Goal: Browse casually: Explore the website without a specific task or goal

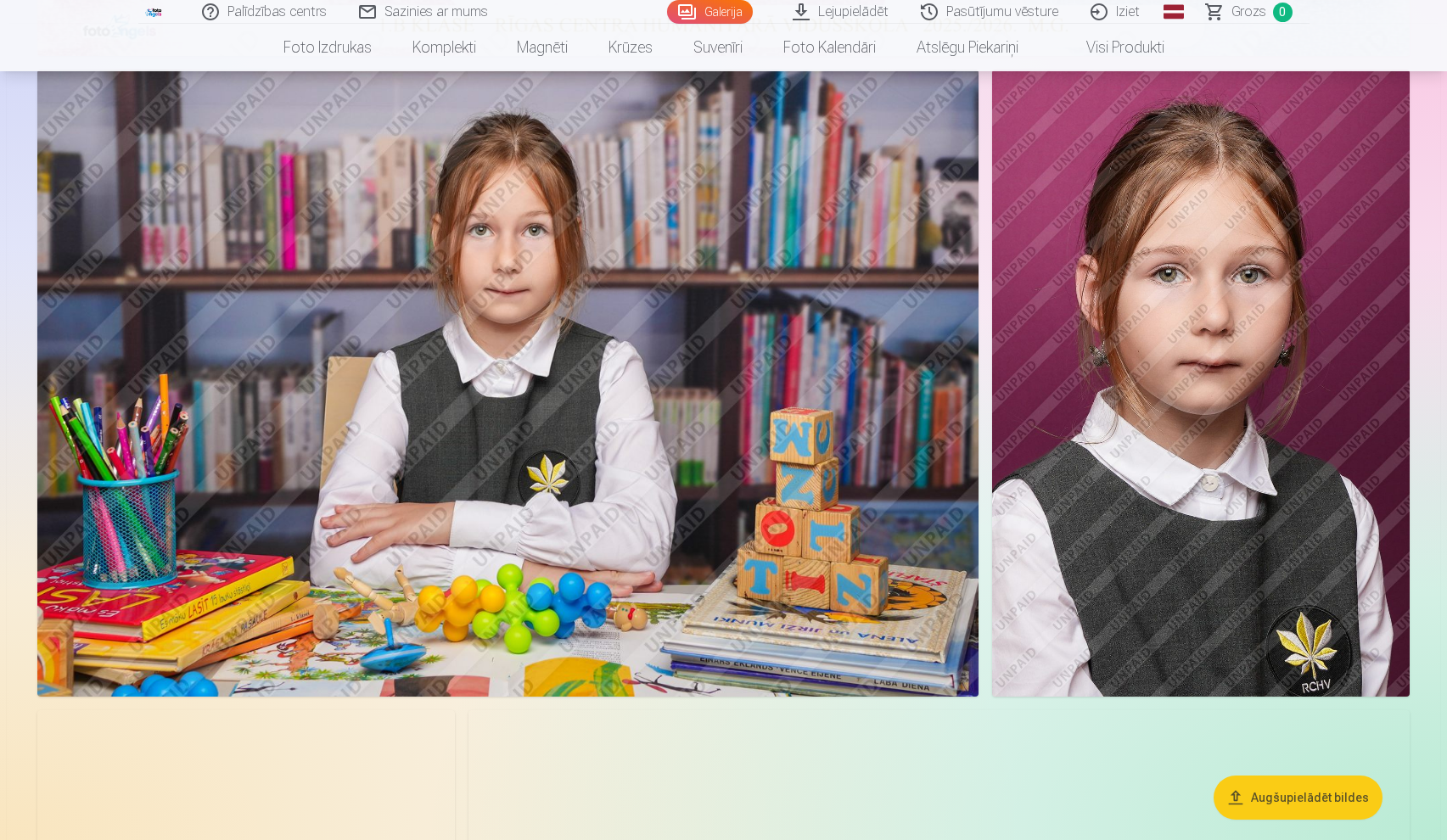
scroll to position [1042, 0]
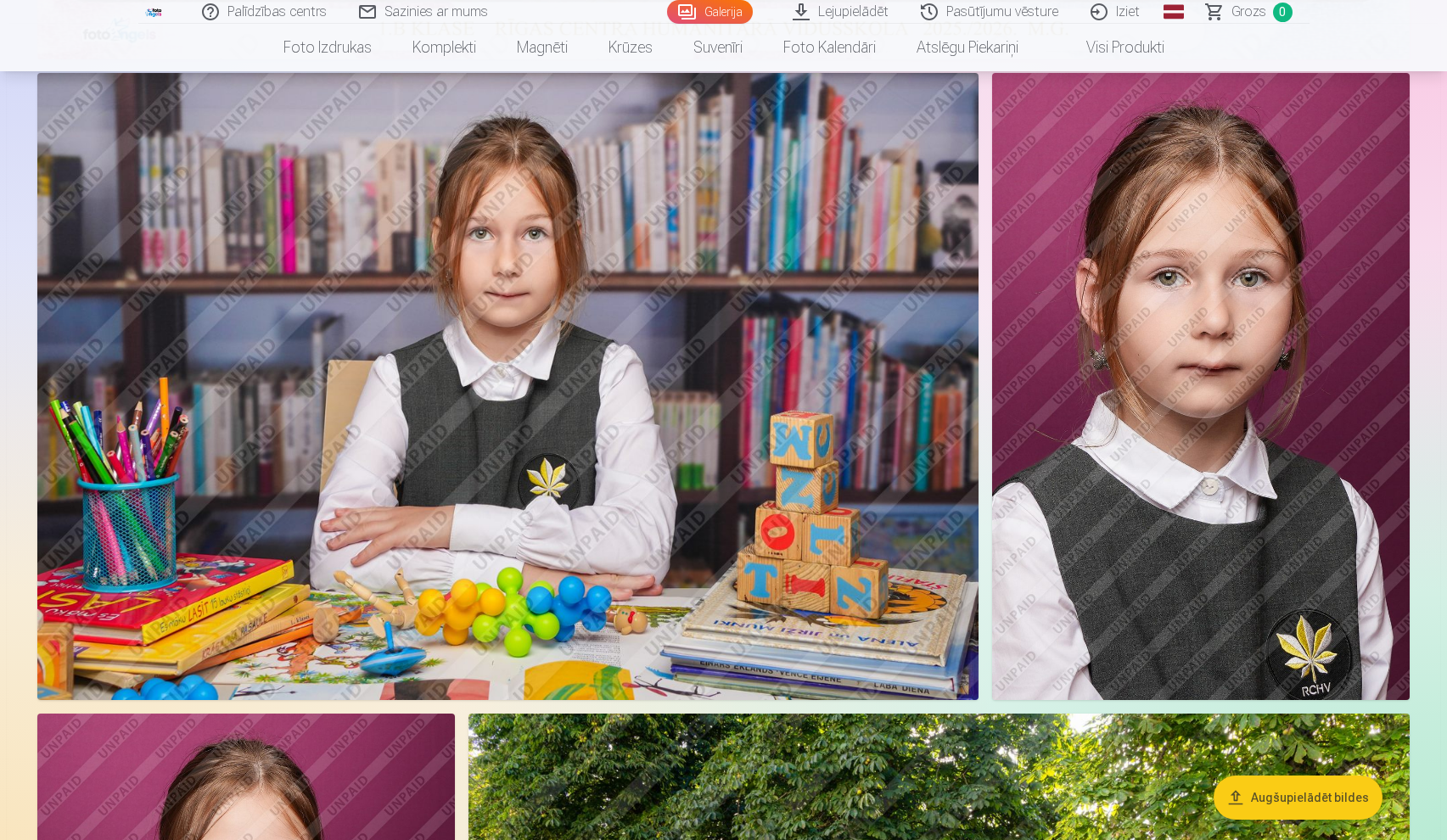
click at [1211, 386] on img at bounding box center [1200, 386] width 418 height 627
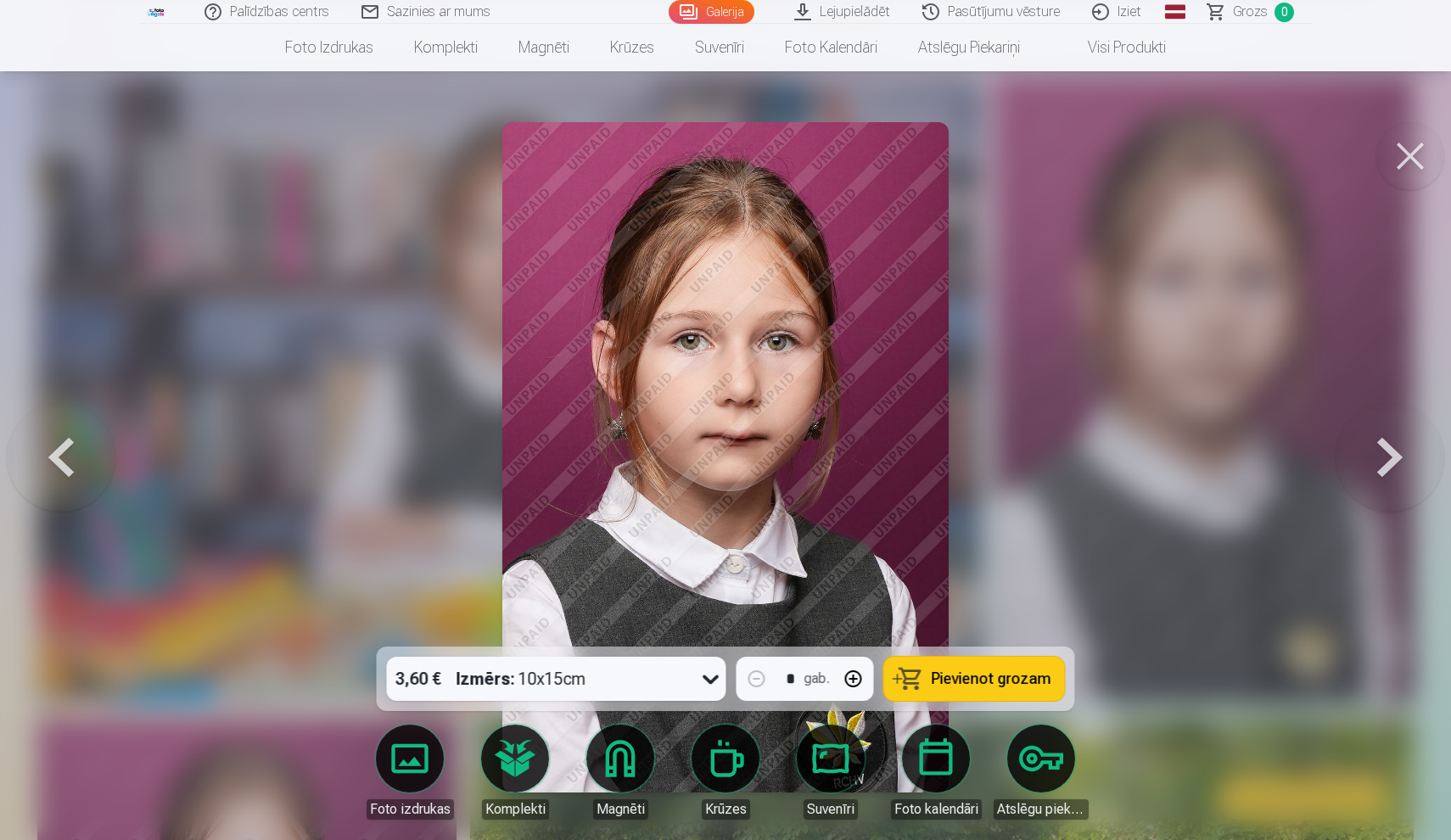
click at [1426, 160] on button at bounding box center [1410, 156] width 68 height 68
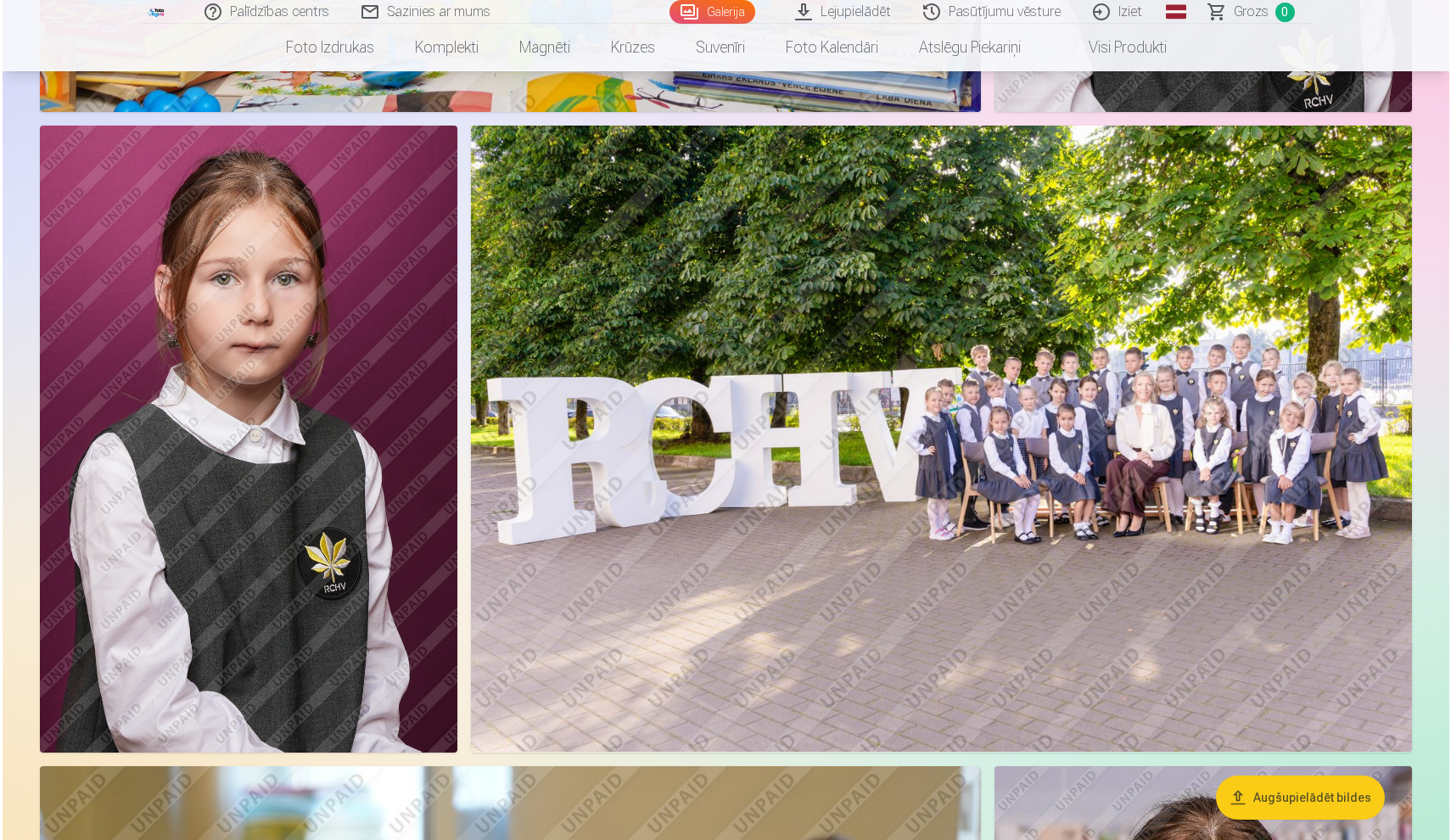
scroll to position [1630, 0]
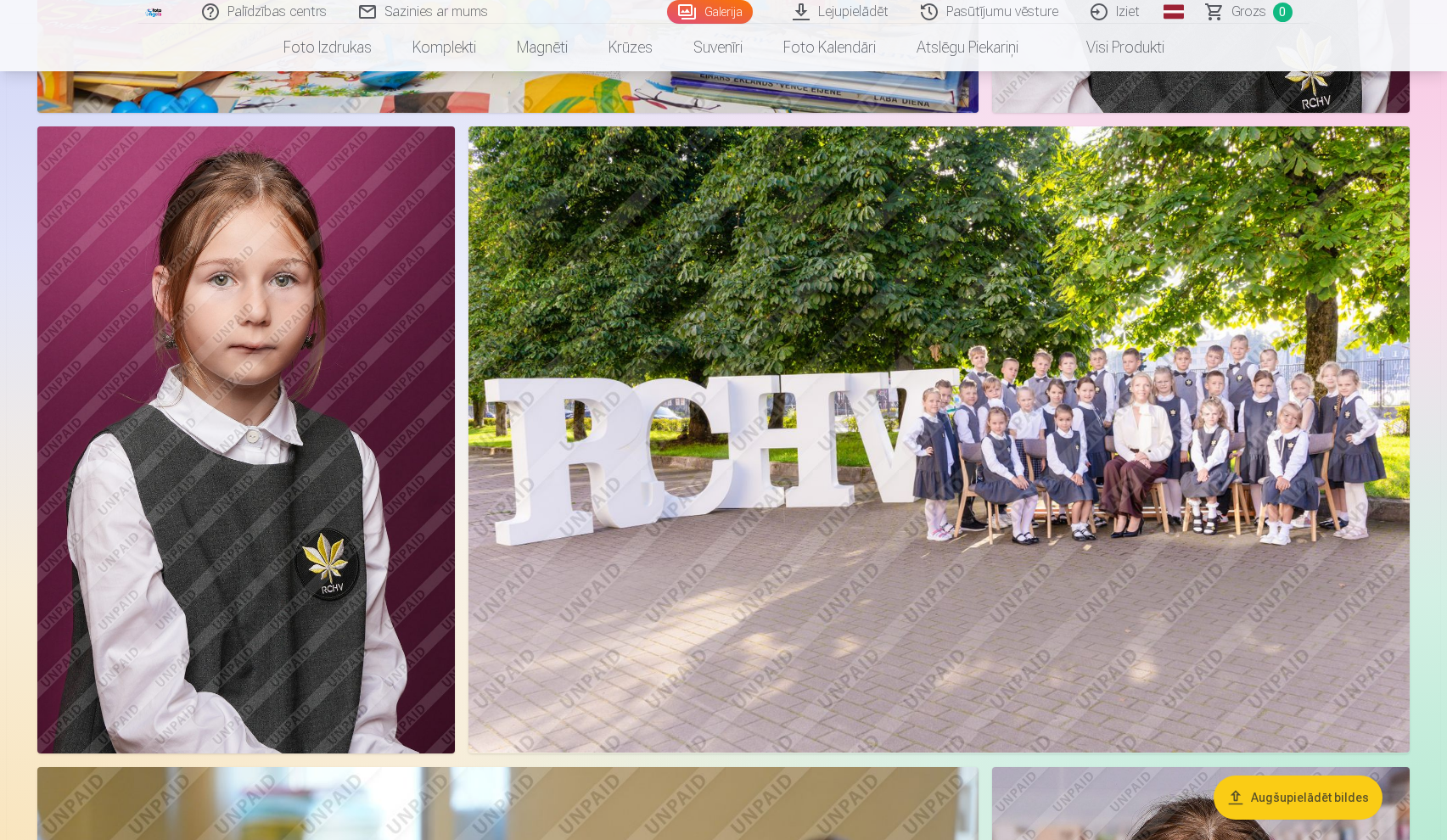
click at [1239, 373] on img at bounding box center [938, 439] width 941 height 627
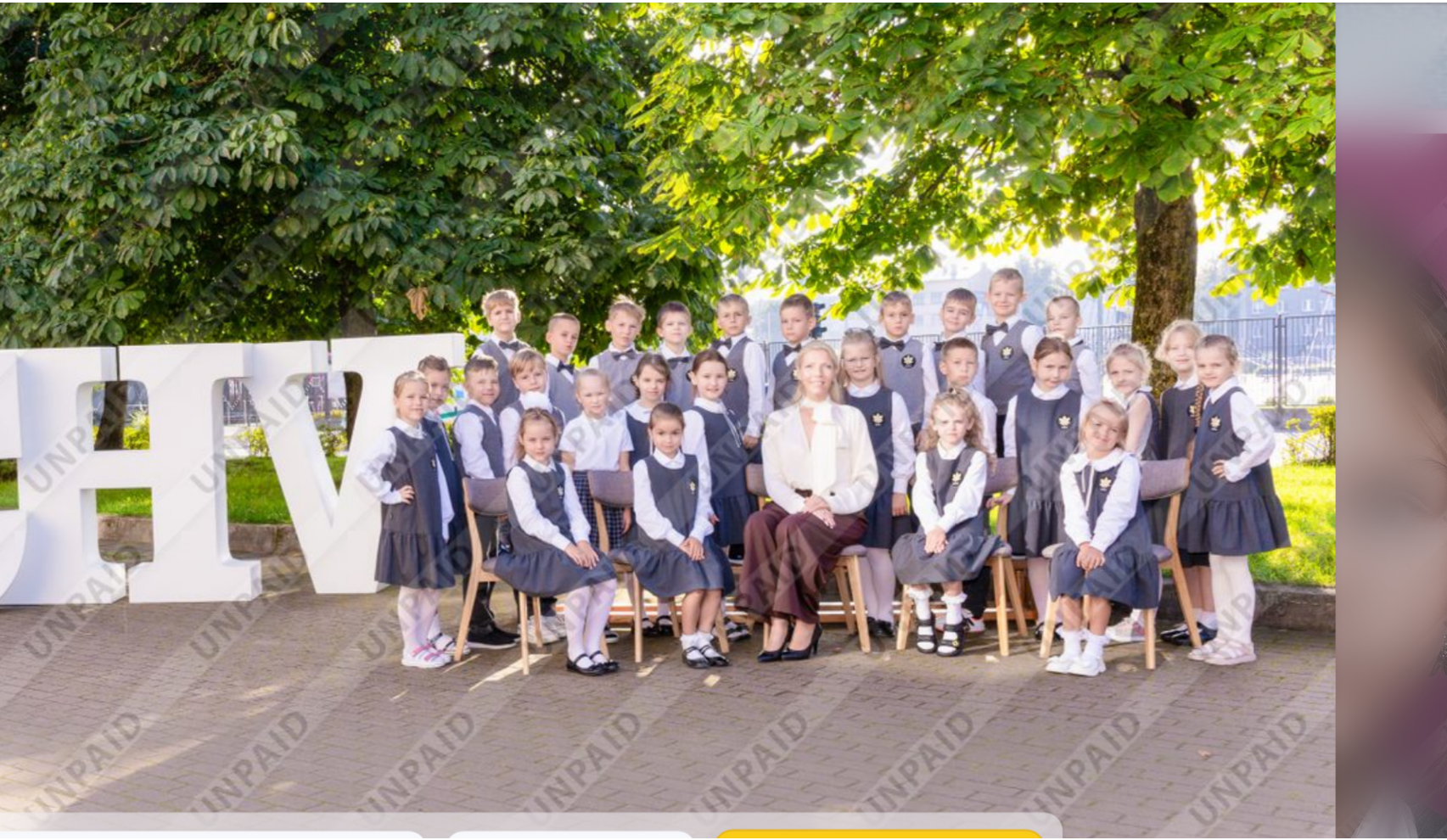
scroll to position [771, 0]
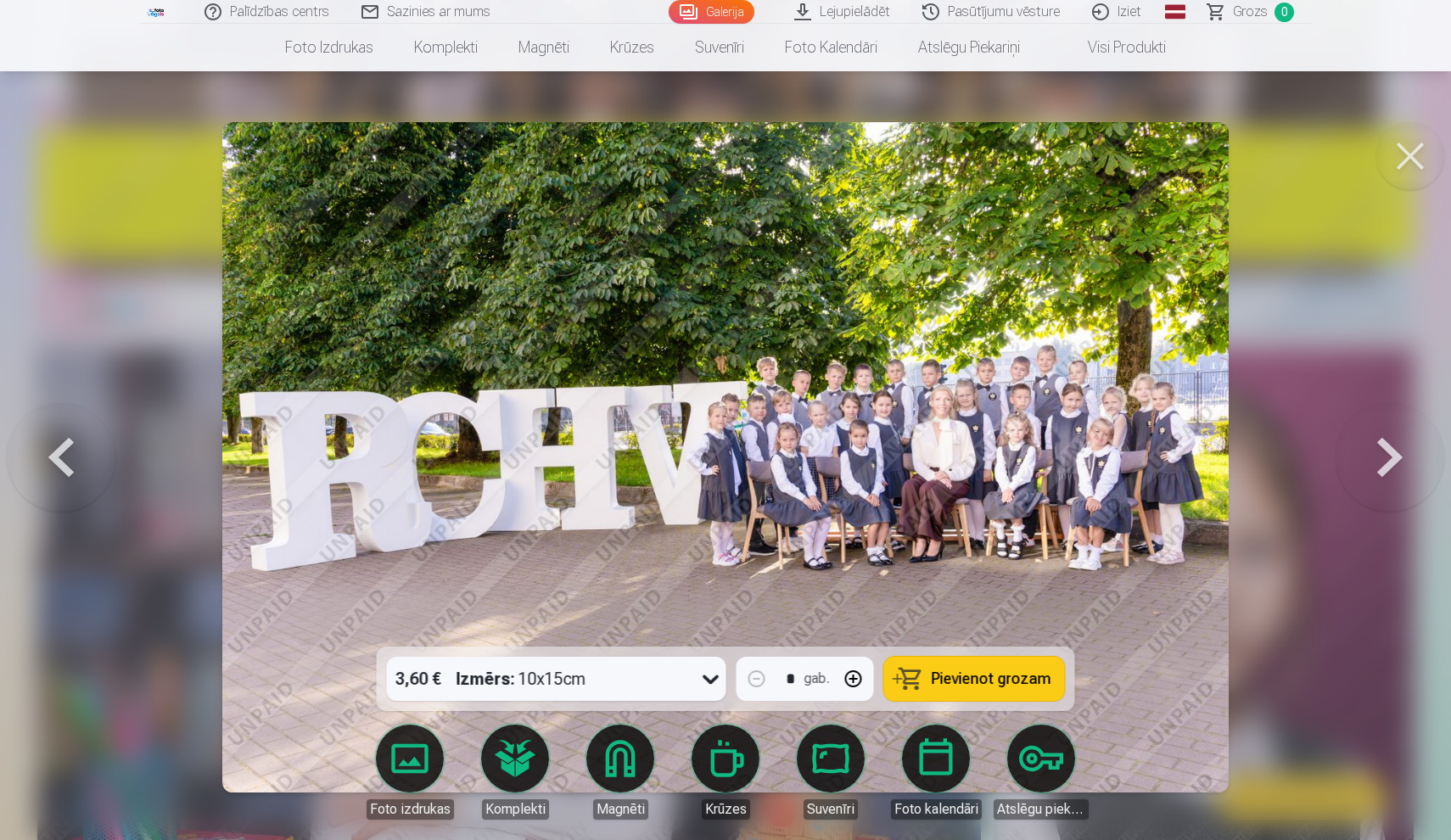
click at [1421, 142] on button at bounding box center [1410, 156] width 68 height 68
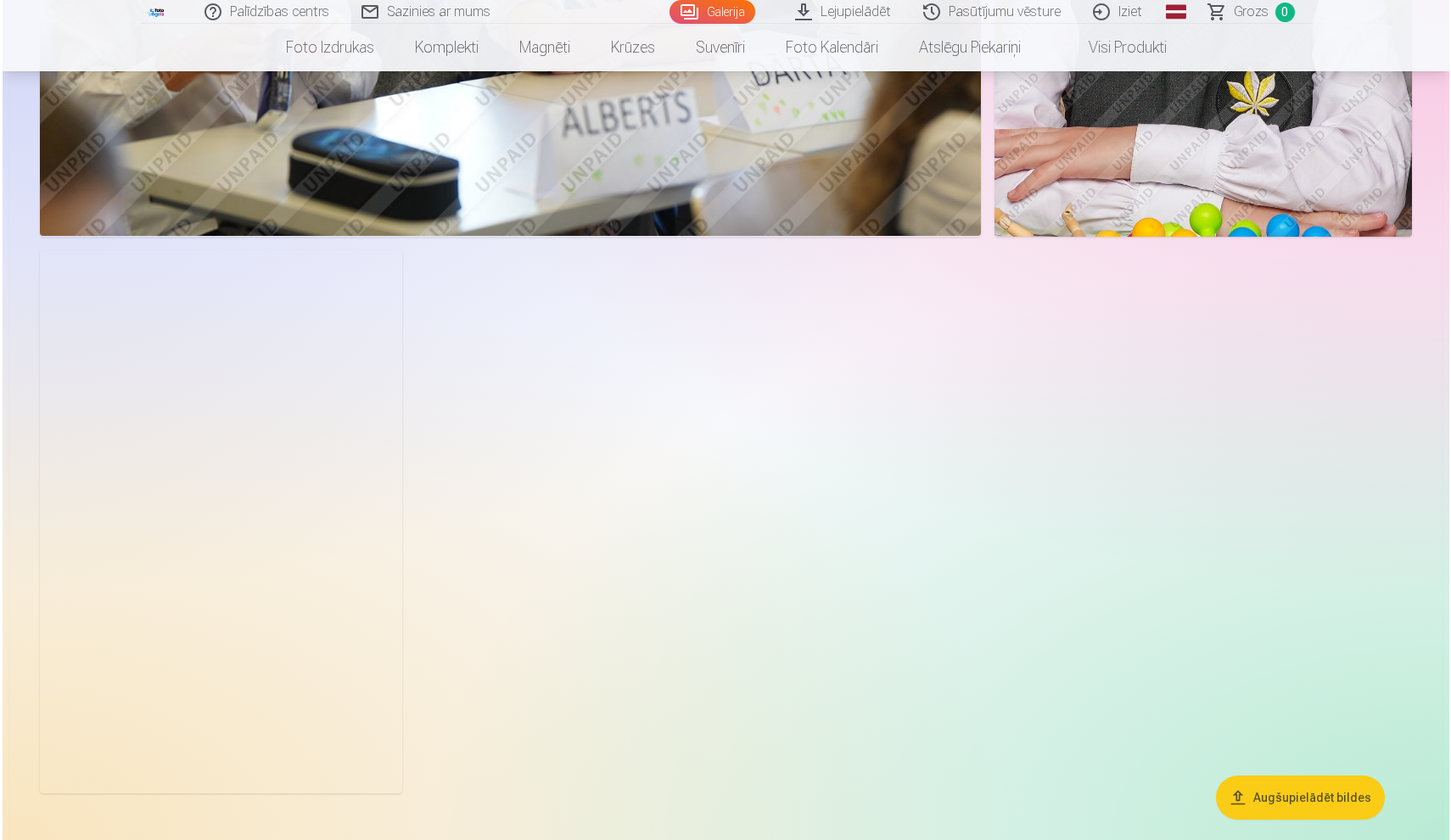
scroll to position [2788, 0]
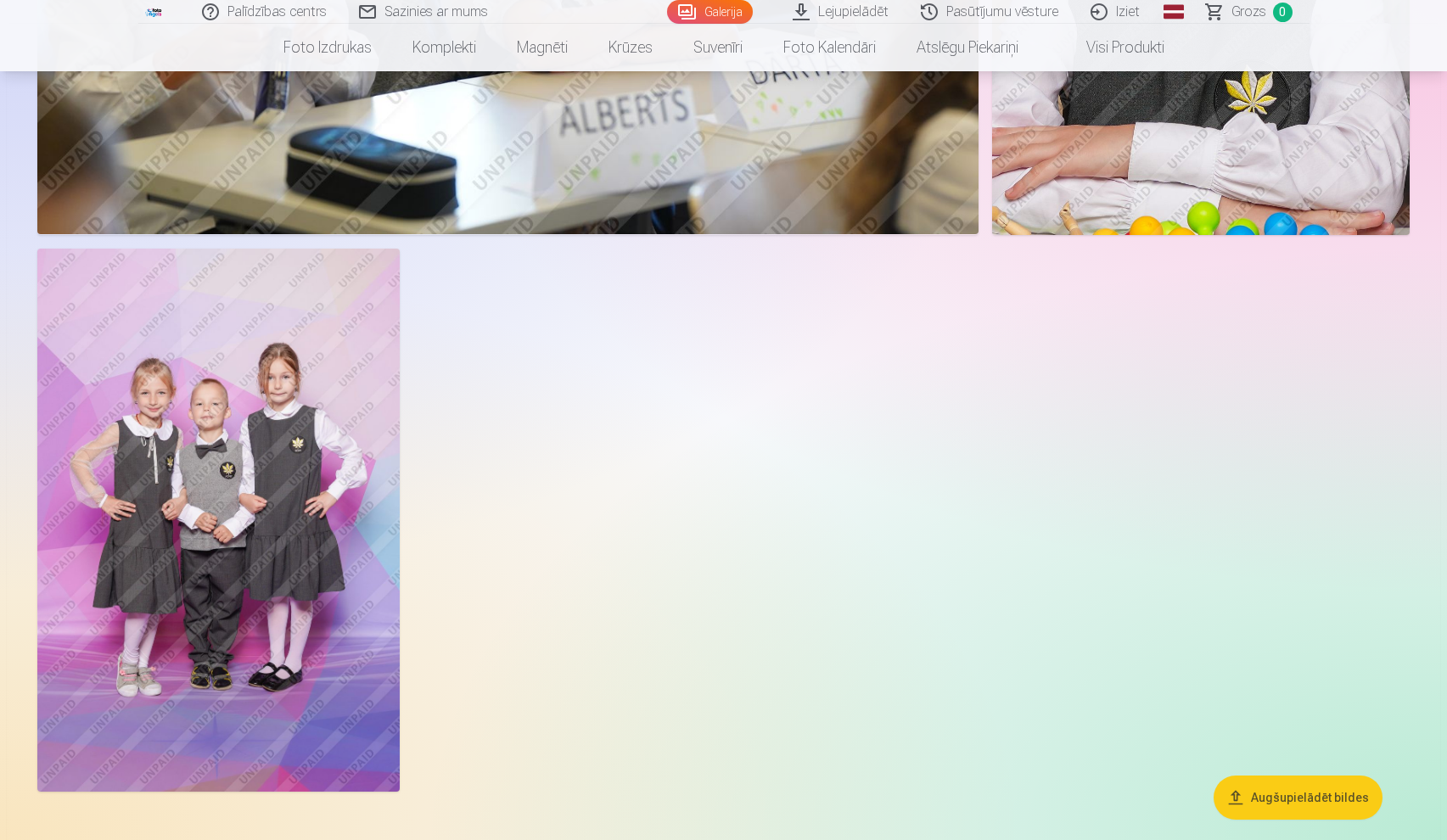
click at [267, 372] on img at bounding box center [218, 520] width 362 height 543
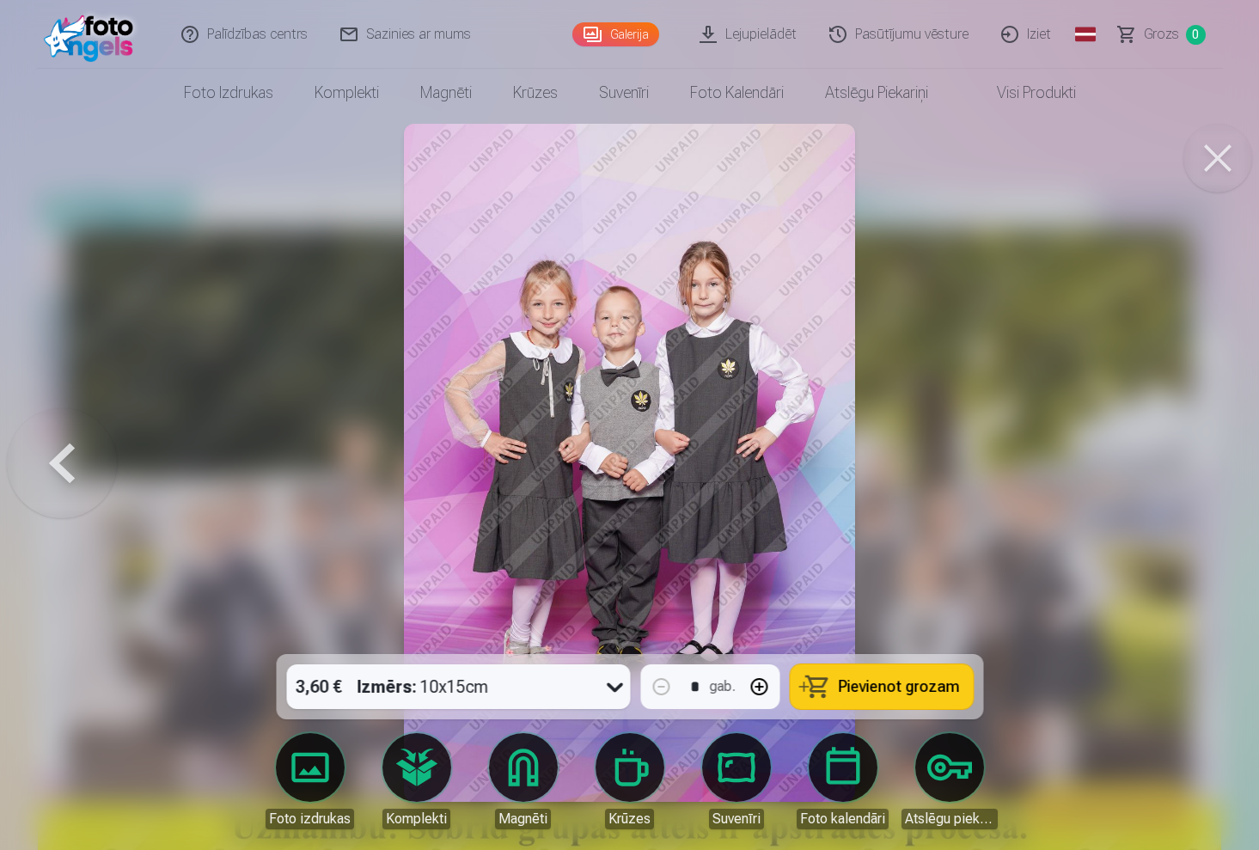
click at [1202, 184] on button at bounding box center [1218, 158] width 69 height 69
